Goal: Check status: Check status

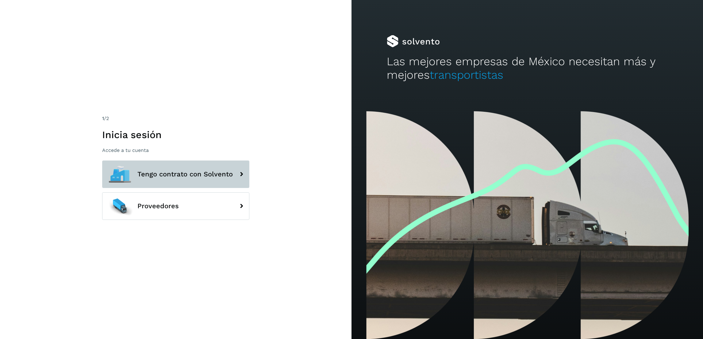
click at [220, 178] on button "Tengo contrato con Solvento" at bounding box center [175, 175] width 147 height 28
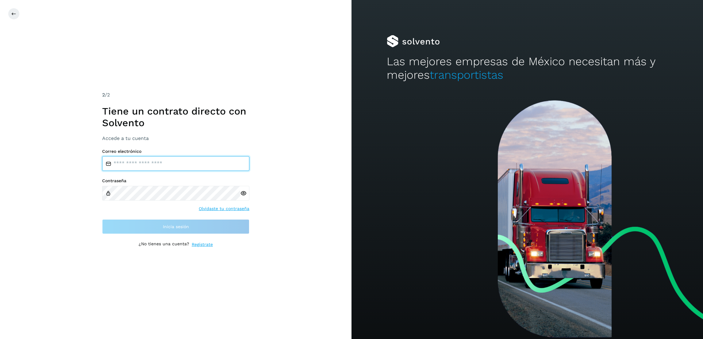
type input "**********"
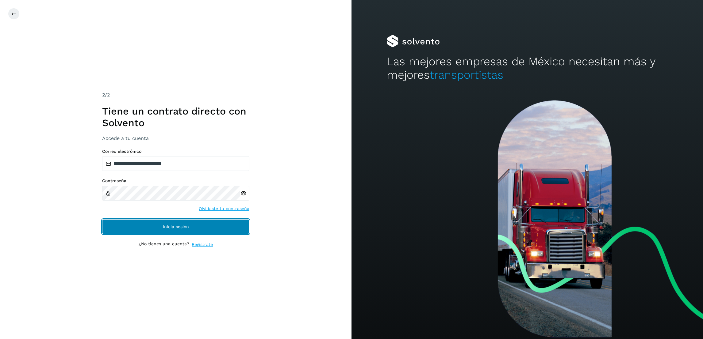
click at [200, 232] on button "Inicia sesión" at bounding box center [175, 227] width 147 height 15
click at [170, 225] on span "Inicia sesión" at bounding box center [176, 227] width 26 height 4
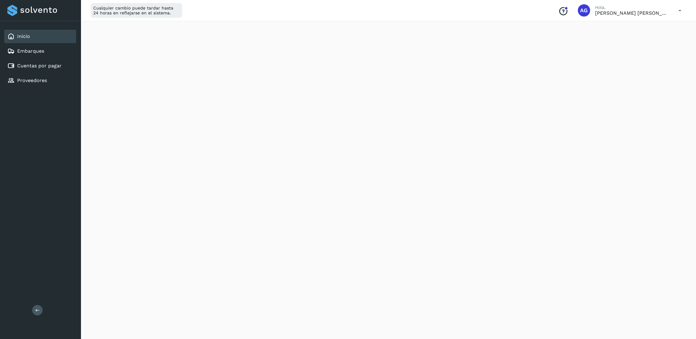
scroll to position [23, 0]
click at [53, 63] on link "Cuentas por pagar" at bounding box center [39, 66] width 44 height 6
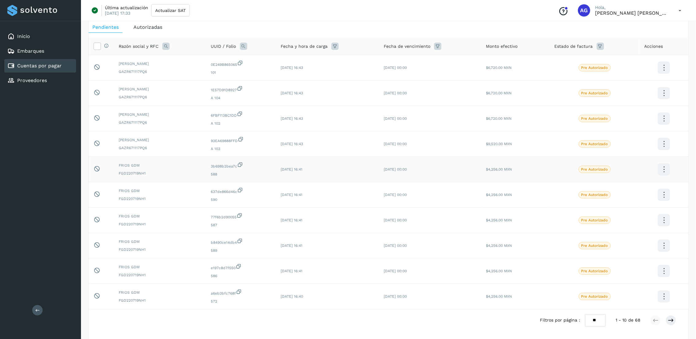
scroll to position [46, 0]
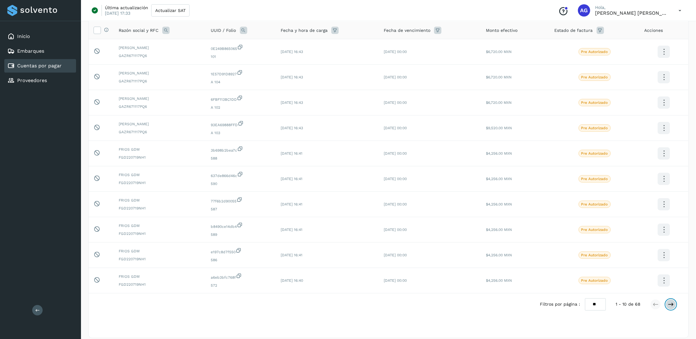
click at [674, 305] on button at bounding box center [670, 305] width 10 height 10
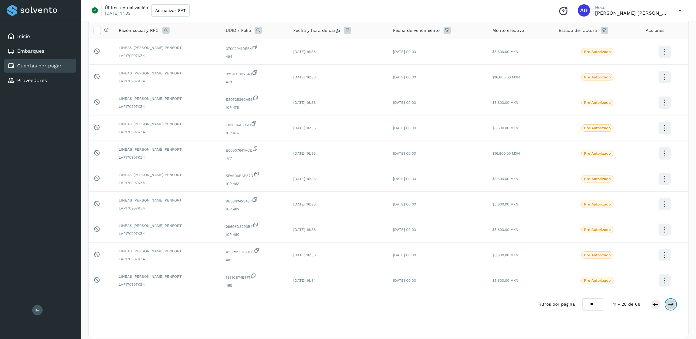
scroll to position [53, 0]
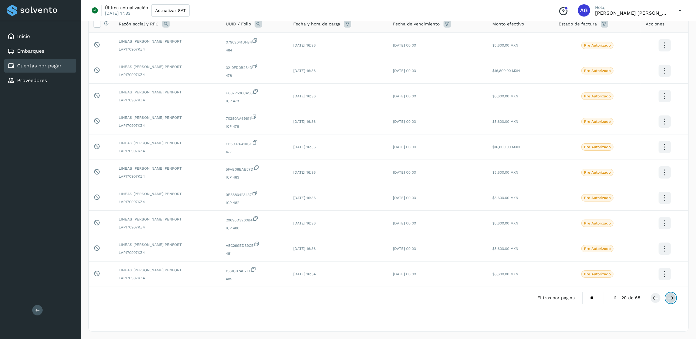
click at [674, 301] on button at bounding box center [670, 298] width 10 height 10
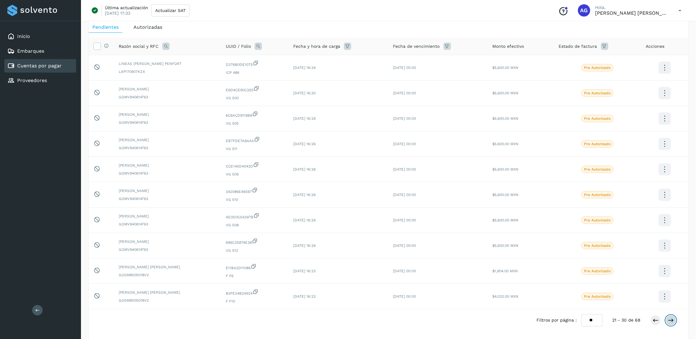
scroll to position [46, 0]
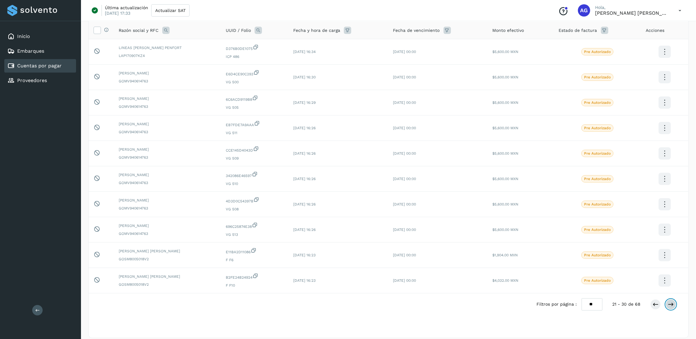
click at [674, 301] on button at bounding box center [670, 305] width 10 height 10
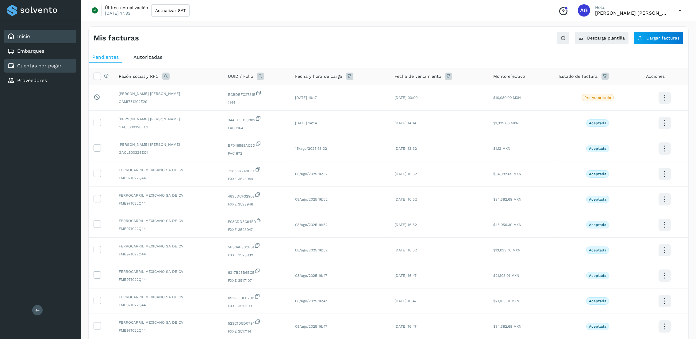
click at [36, 37] on div "Inicio" at bounding box center [40, 36] width 72 height 13
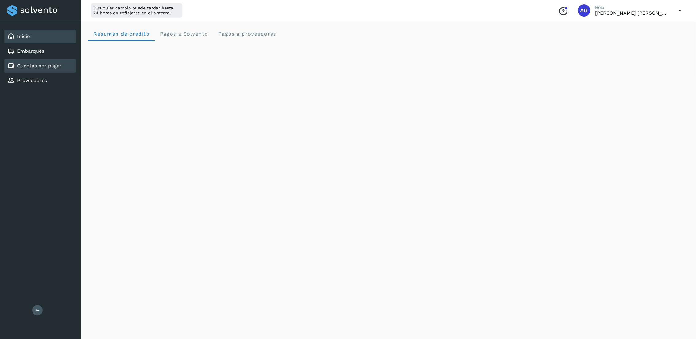
click at [59, 63] on link "Cuentas por pagar" at bounding box center [39, 66] width 44 height 6
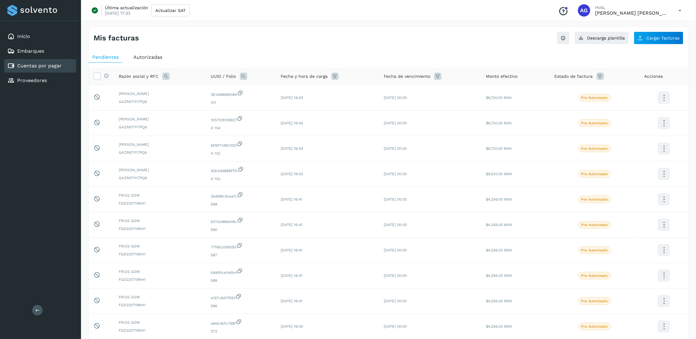
scroll to position [46, 0]
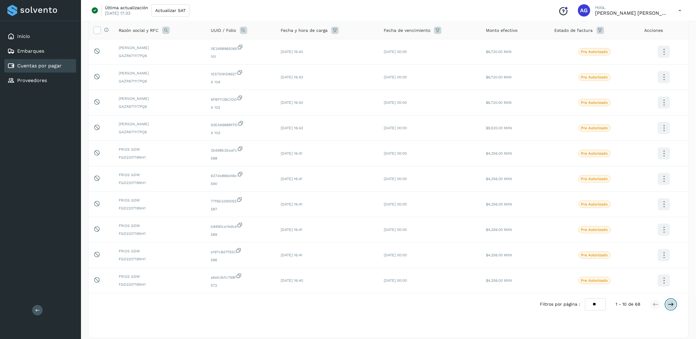
click at [674, 307] on button at bounding box center [670, 305] width 10 height 10
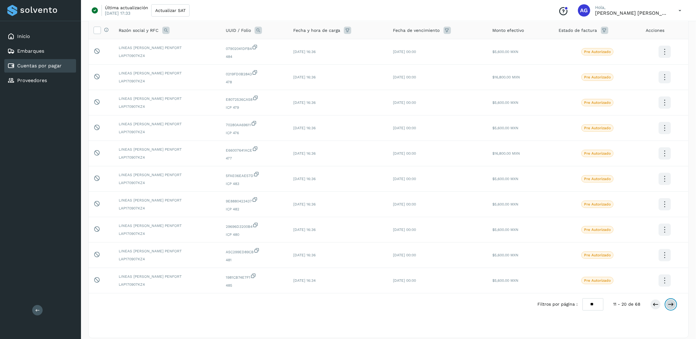
click at [671, 305] on icon at bounding box center [670, 305] width 6 height 6
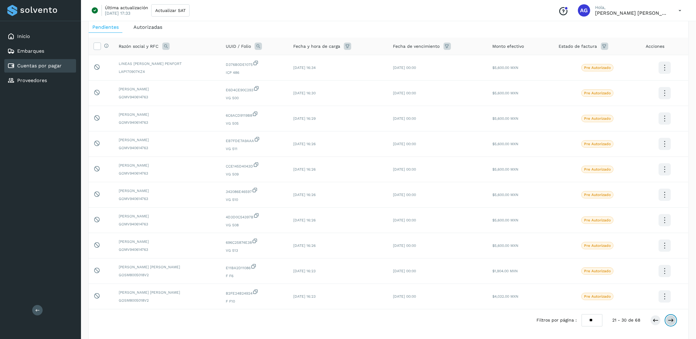
scroll to position [53, 0]
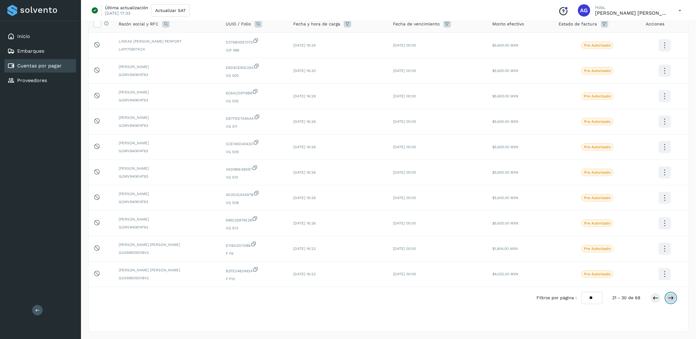
click at [671, 298] on icon at bounding box center [670, 298] width 6 height 6
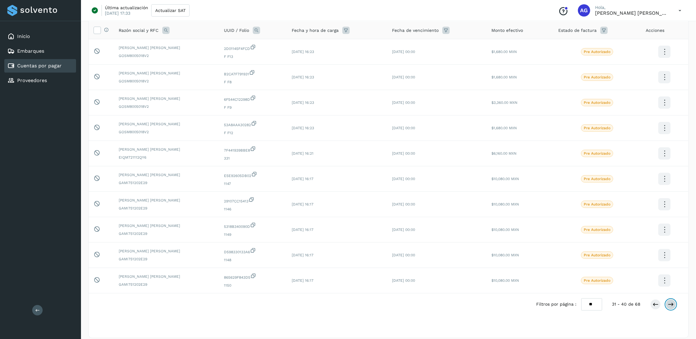
scroll to position [0, 0]
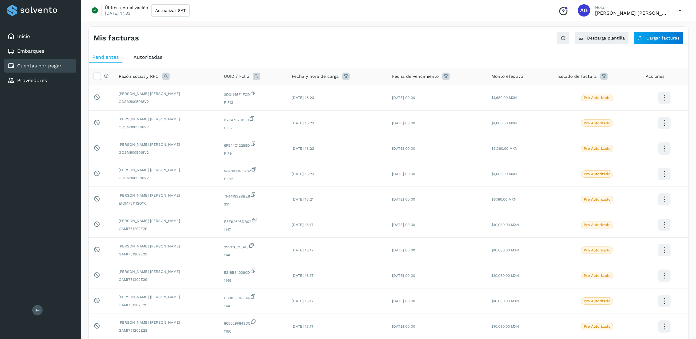
click at [145, 77] on span "Razón social y RFC" at bounding box center [139, 76] width 40 height 6
click at [168, 78] on icon at bounding box center [165, 76] width 7 height 7
click at [214, 107] on input "text" at bounding box center [205, 102] width 75 height 10
type input "*********"
click at [210, 115] on button "Buscar" at bounding box center [221, 118] width 45 height 12
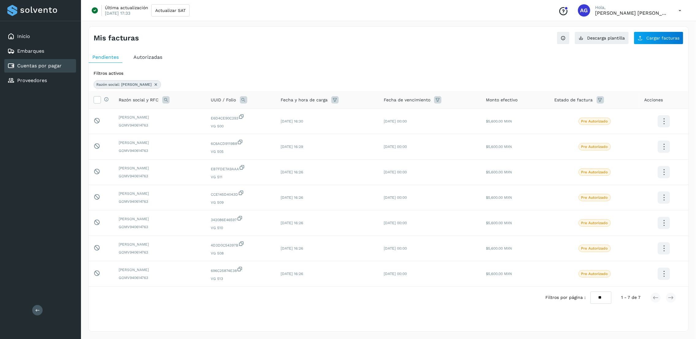
click at [153, 85] on icon at bounding box center [155, 84] width 5 height 5
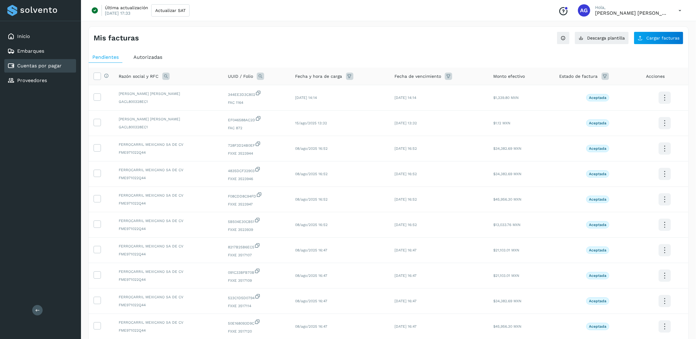
click at [590, 81] on th "Estado de factura" at bounding box center [597, 76] width 87 height 17
click at [603, 77] on icon at bounding box center [604, 76] width 7 height 7
click at [678, 92] on icon at bounding box center [676, 92] width 6 height 6
click at [647, 151] on p "Pre Autorizado" at bounding box center [637, 152] width 27 height 4
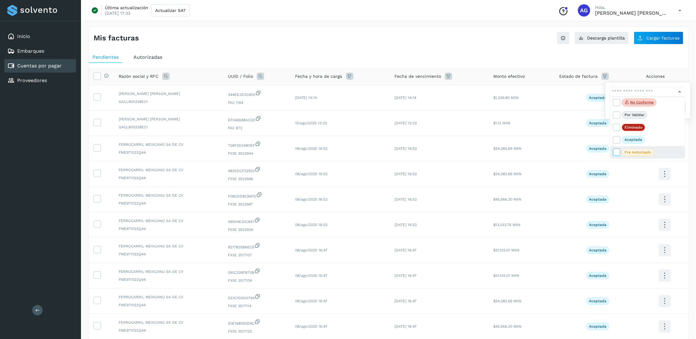
click at [617, 153] on icon at bounding box center [616, 152] width 6 height 6
type input "**********"
click at [679, 92] on div at bounding box center [348, 169] width 696 height 339
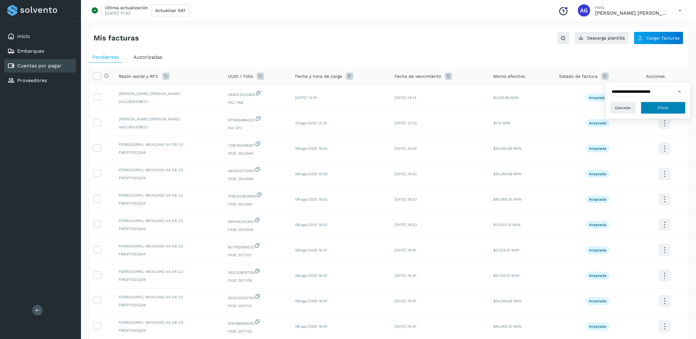
click at [669, 108] on button "Filtrar" at bounding box center [662, 108] width 45 height 12
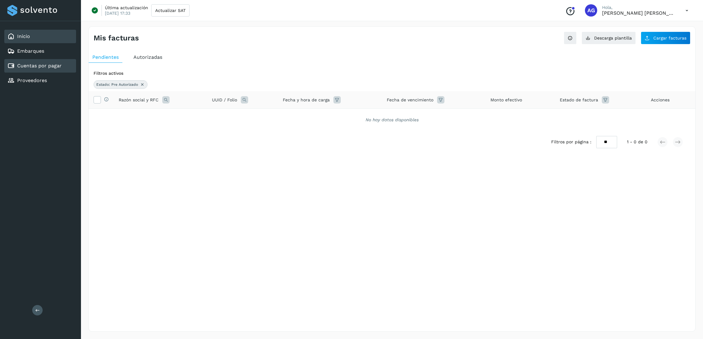
click at [36, 39] on div "Inicio" at bounding box center [40, 36] width 72 height 13
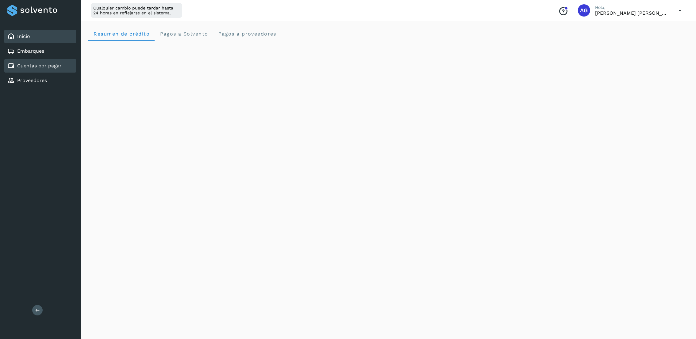
click at [32, 62] on div "Cuentas por pagar" at bounding box center [34, 65] width 54 height 7
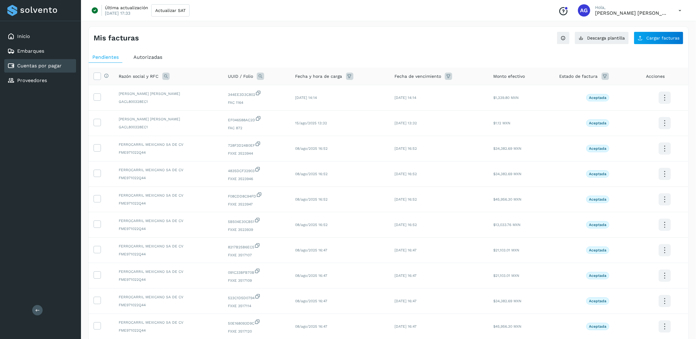
click at [138, 57] on span "Autorizadas" at bounding box center [147, 57] width 29 height 6
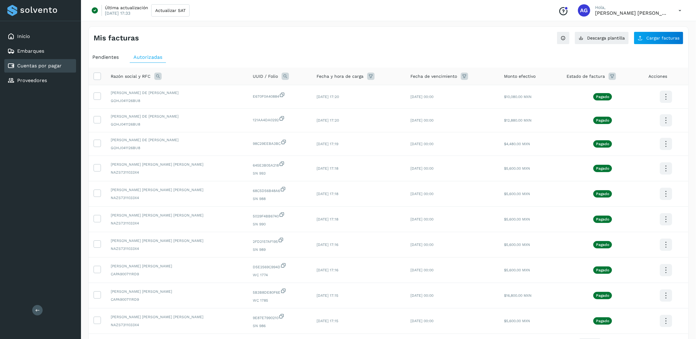
scroll to position [46, 0]
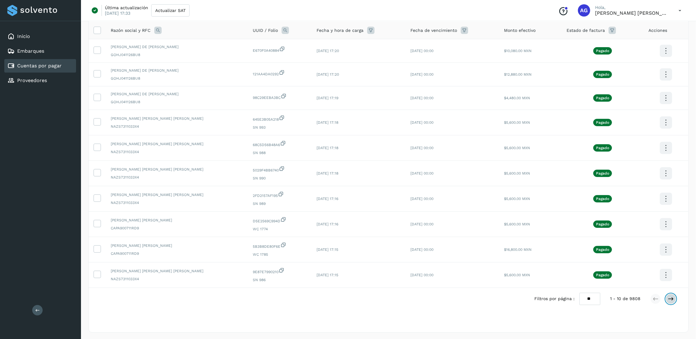
click at [665, 300] on button at bounding box center [670, 299] width 10 height 10
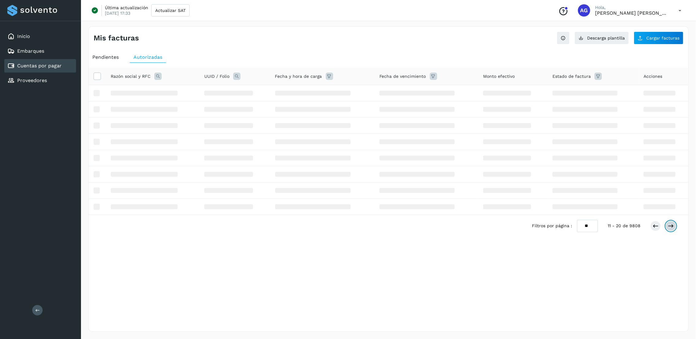
scroll to position [0, 0]
